Goal: Contribute content

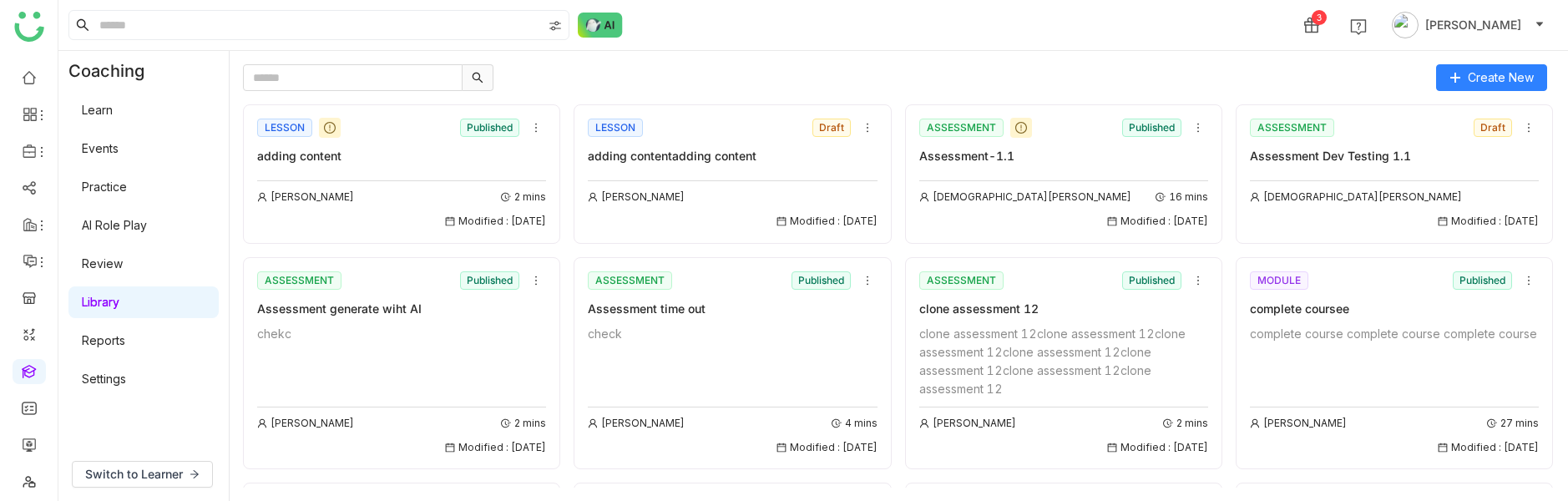
click at [418, 125] on div "LESSON Published" at bounding box center [401, 127] width 288 height 25
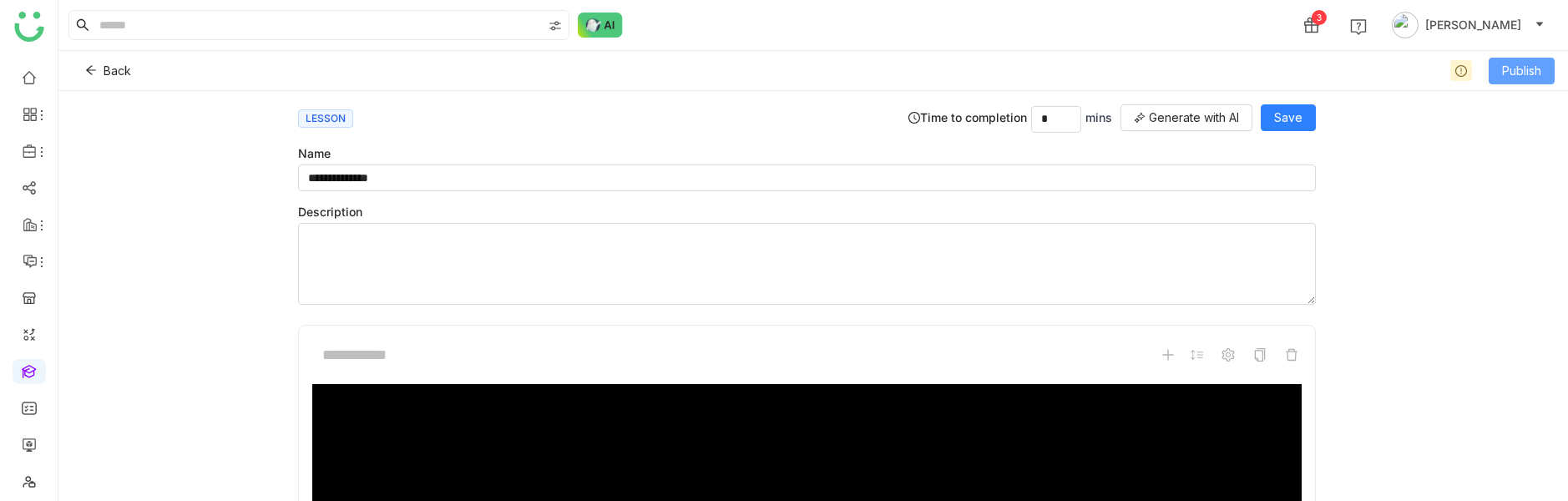
click at [1545, 75] on button "Publish" at bounding box center [1521, 71] width 66 height 26
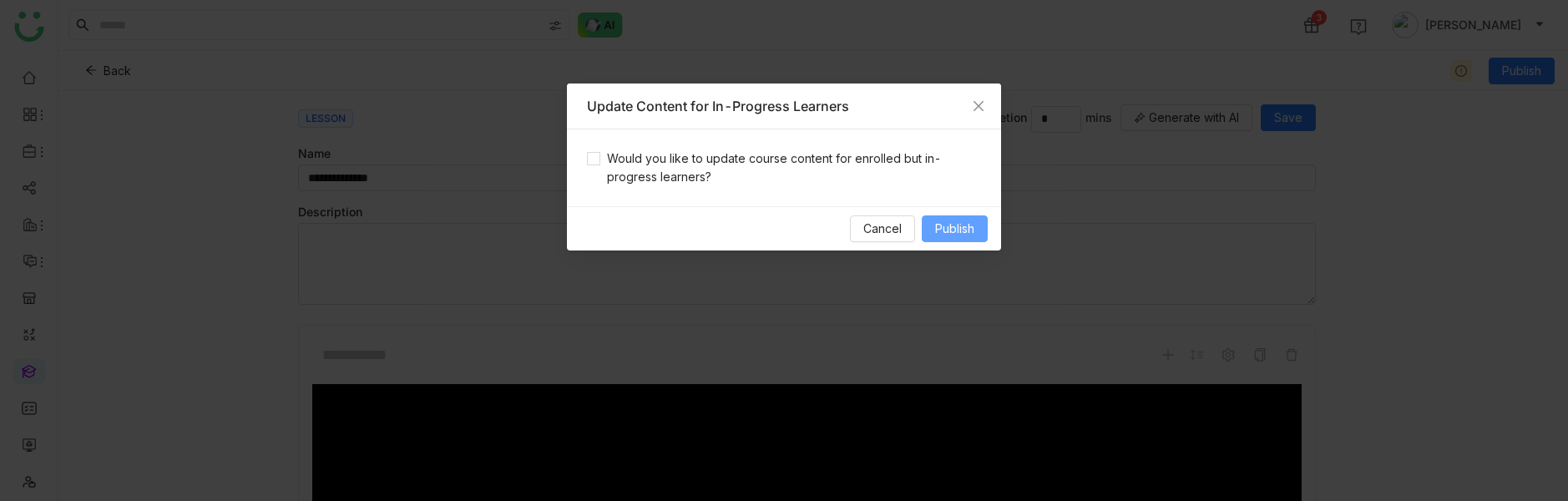
click at [943, 223] on span "Publish" at bounding box center [955, 228] width 39 height 19
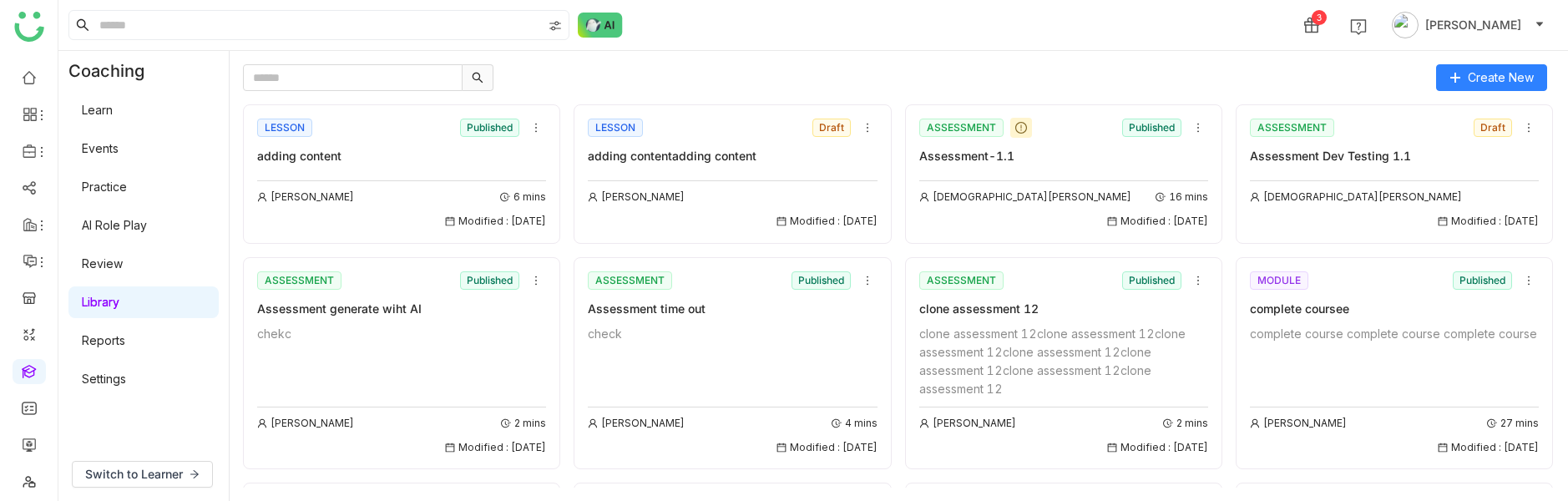
click at [359, 144] on div "LESSON Published adding content" at bounding box center [401, 139] width 288 height 50
